Goal: Information Seeking & Learning: Learn about a topic

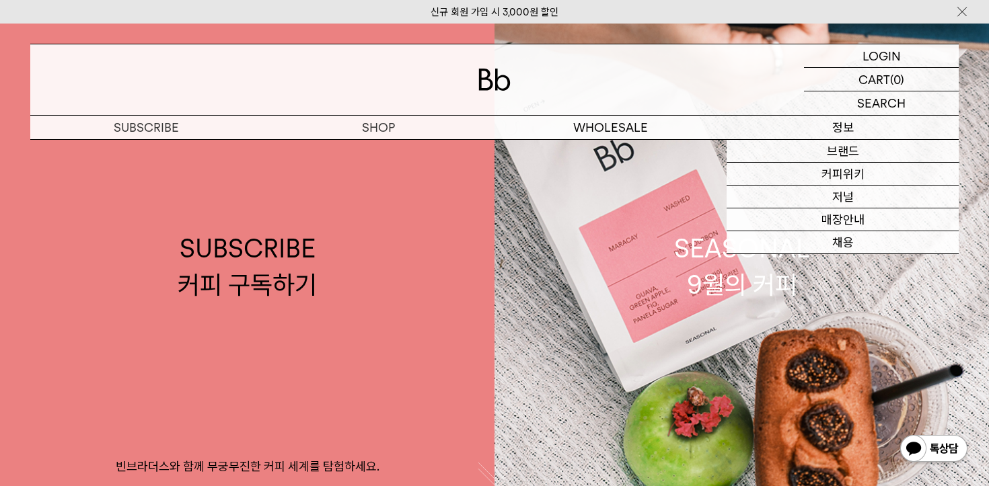
click at [833, 126] on p "정보" at bounding box center [842, 128] width 232 height 24
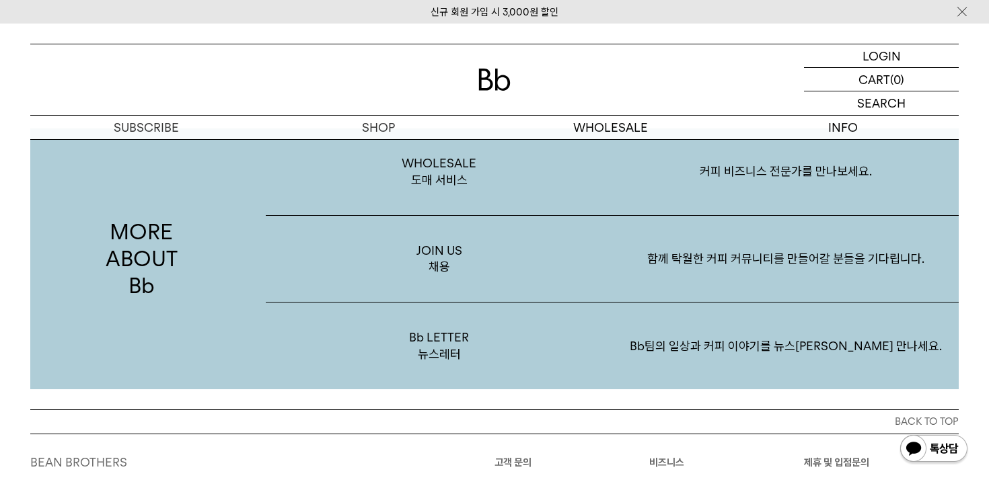
scroll to position [2334, 0]
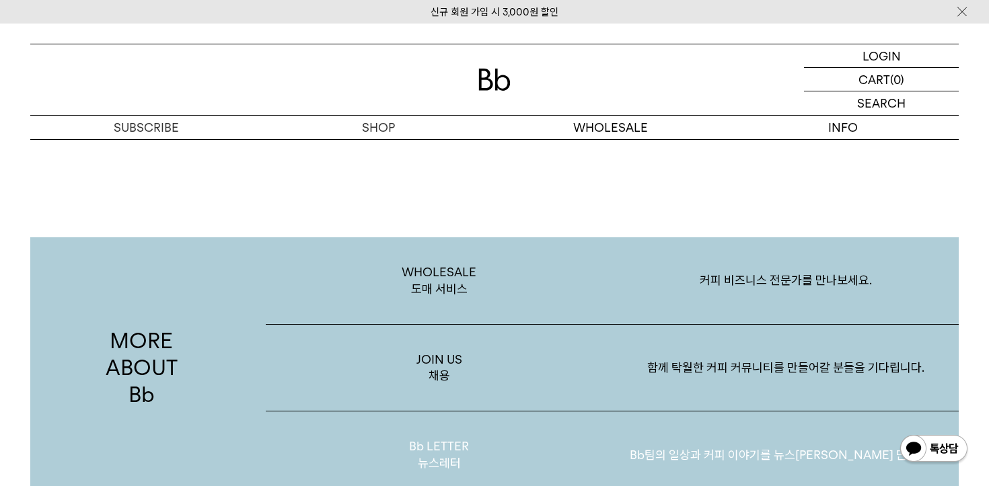
click at [529, 434] on p "Bb LETTER 뉴스레터" at bounding box center [439, 455] width 346 height 87
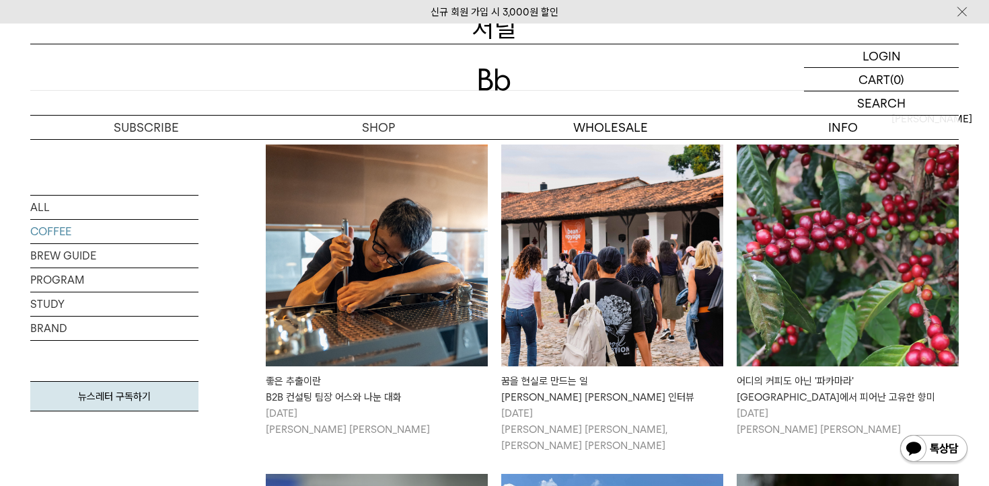
scroll to position [235, 0]
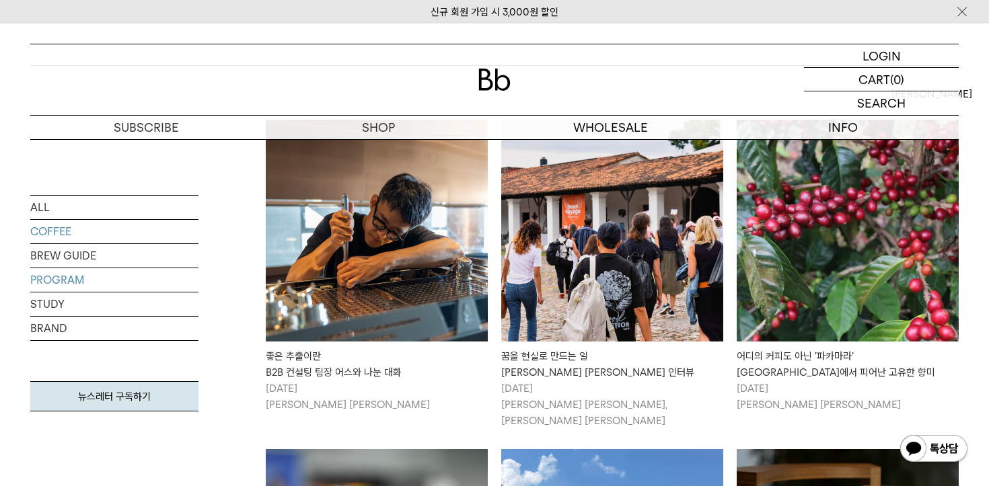
click at [102, 280] on link "PROGRAM" at bounding box center [114, 280] width 168 height 24
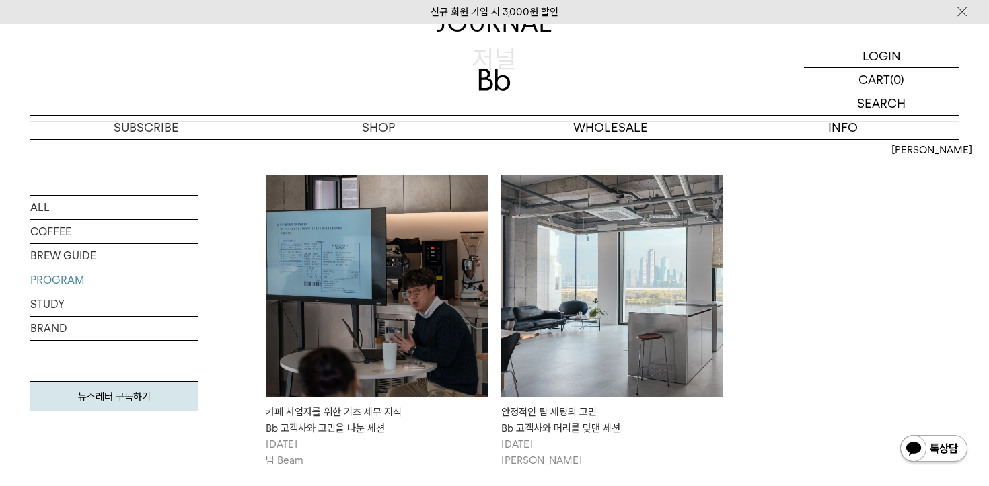
scroll to position [227, 0]
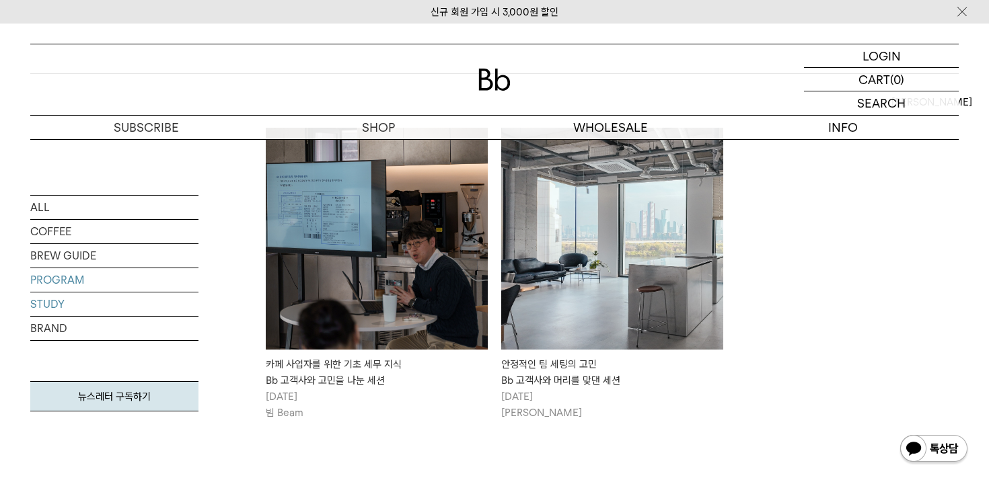
click at [98, 311] on link "STUDY" at bounding box center [114, 305] width 168 height 24
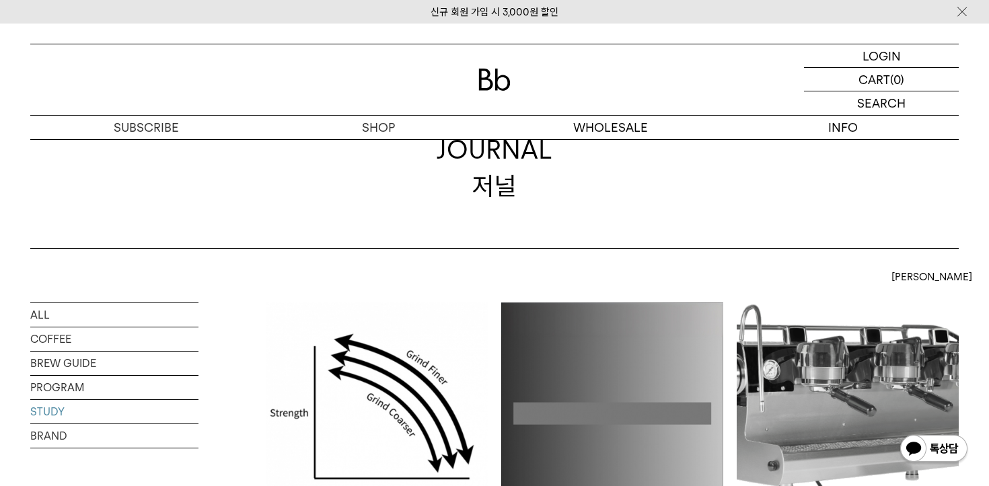
scroll to position [7, 0]
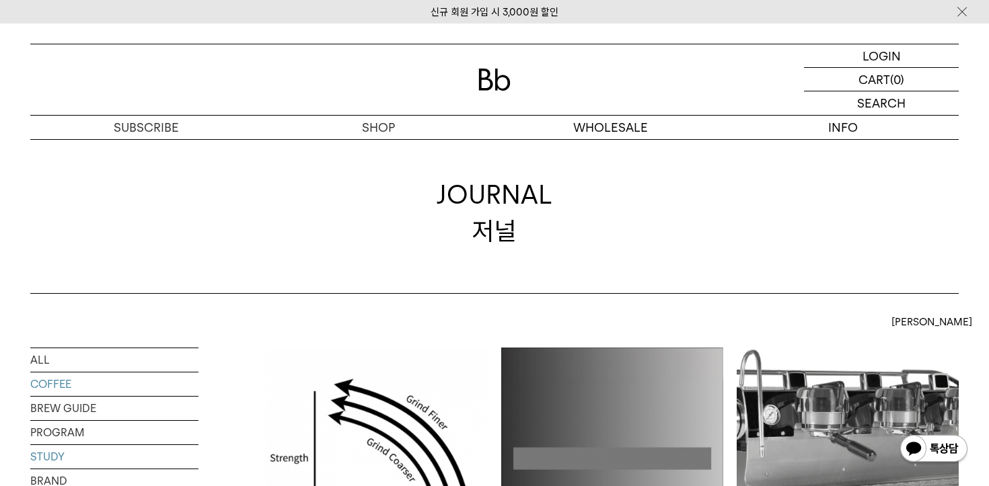
click at [66, 377] on link "COFFEE" at bounding box center [114, 385] width 168 height 24
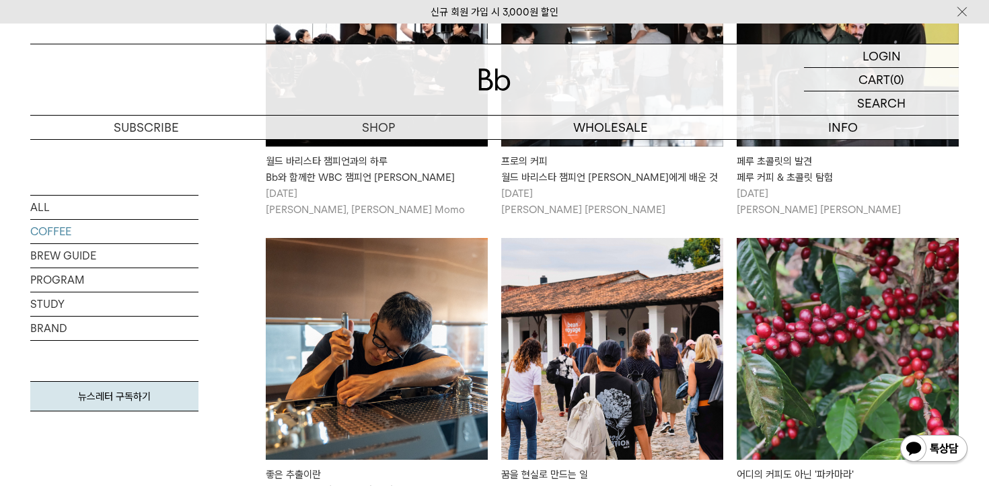
scroll to position [293, 0]
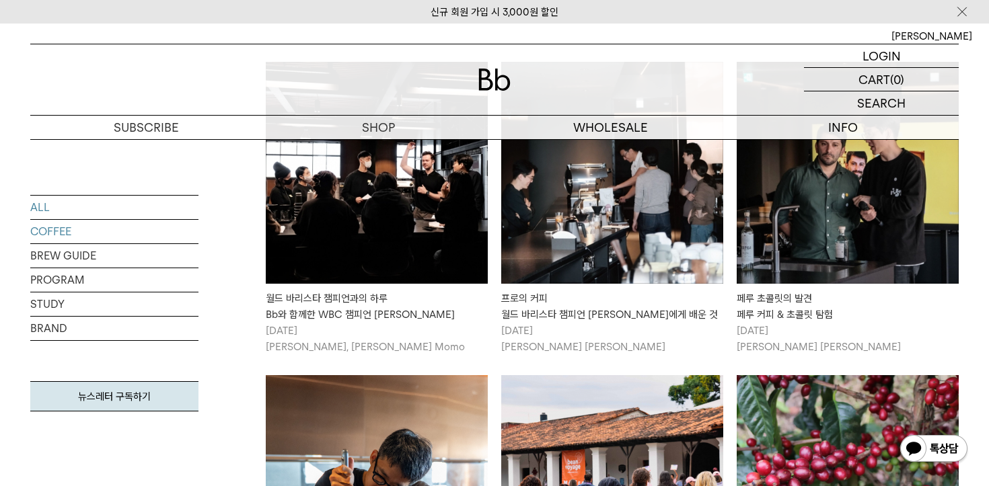
click at [83, 207] on link "ALL" at bounding box center [114, 208] width 168 height 24
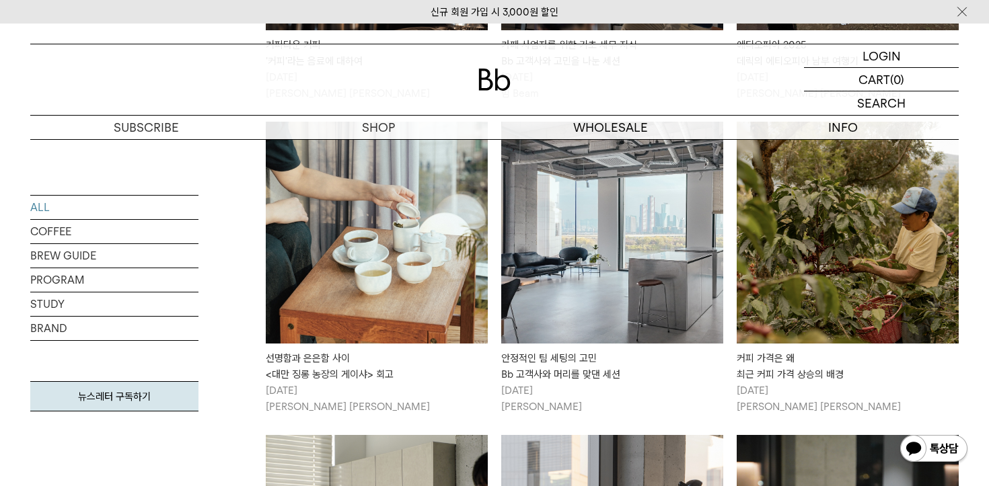
scroll to position [1147, 0]
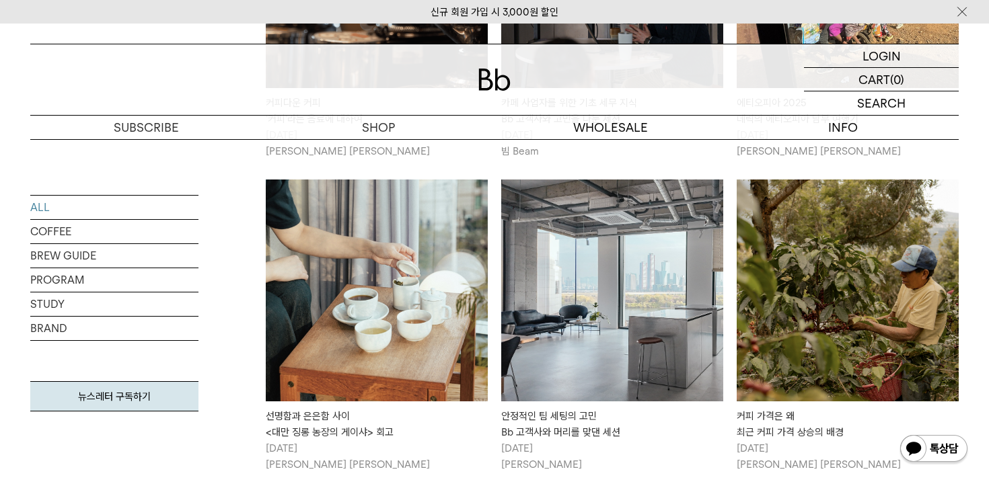
click at [611, 350] on img at bounding box center [612, 291] width 222 height 222
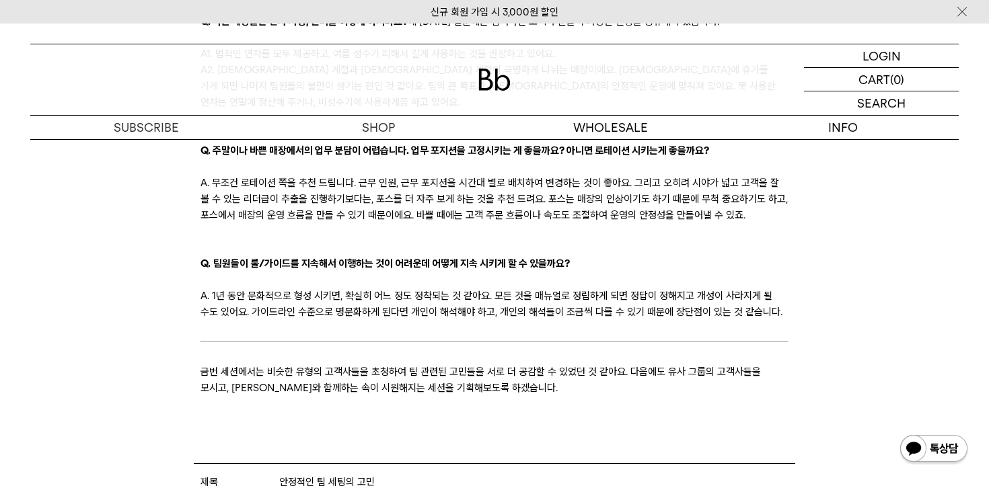
scroll to position [2133, 0]
